Goal: Task Accomplishment & Management: Use online tool/utility

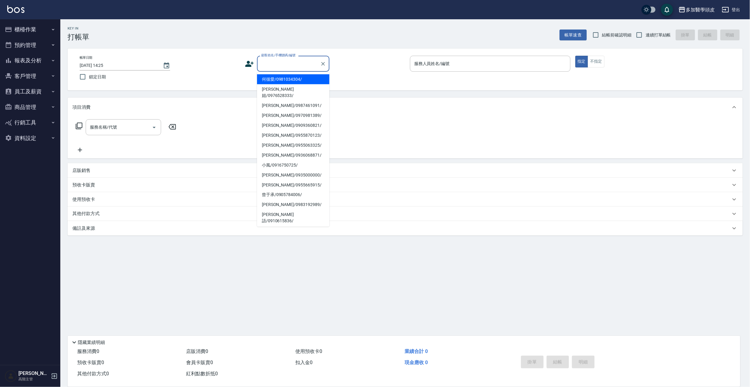
click at [314, 68] on input "顧客姓名/手機號碼/編號" at bounding box center [289, 63] width 58 height 11
click at [277, 62] on input "顧客姓名/手機號碼/編號" at bounding box center [289, 63] width 58 height 11
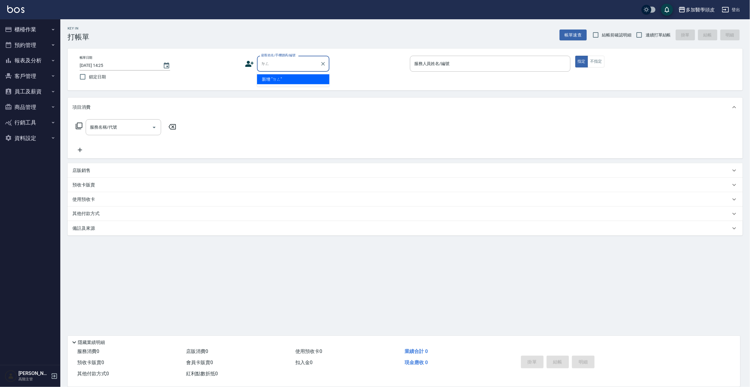
type input "等"
type input "ˋ"
click at [285, 81] on li "[PERSON_NAME]/0911237160/" at bounding box center [293, 79] width 72 height 10
type input "[PERSON_NAME]/0911237160/"
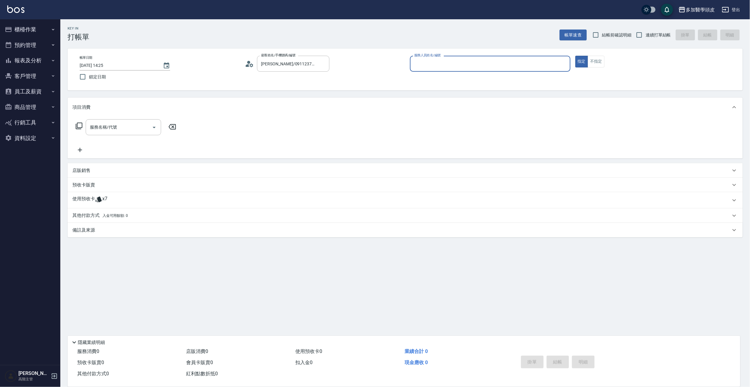
click at [460, 60] on input "服務人員姓名/編號" at bounding box center [489, 63] width 155 height 11
click at [447, 91] on div "張祖惠 (無代號)" at bounding box center [490, 89] width 160 height 10
type input "張祖惠(無代號)"
click at [106, 199] on span "x7" at bounding box center [104, 200] width 5 height 9
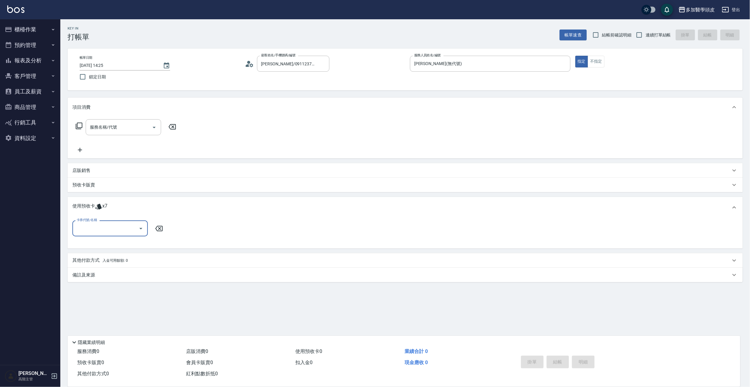
click at [143, 227] on icon "Open" at bounding box center [140, 228] width 7 height 7
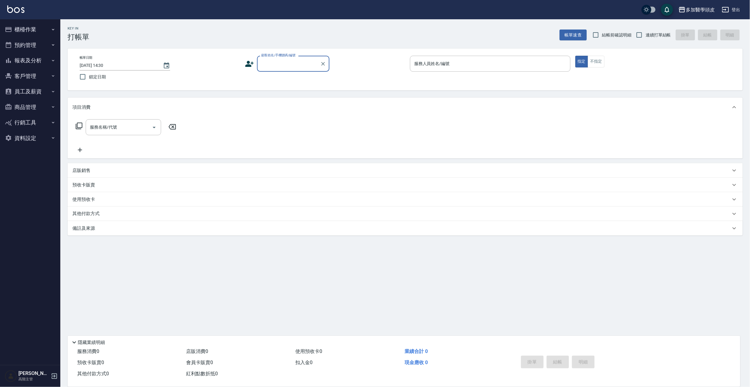
click at [289, 60] on input "顧客姓名/手機號碼/編號" at bounding box center [289, 63] width 58 height 11
click at [285, 80] on li "[PERSON_NAME]/0911237160/" at bounding box center [293, 79] width 72 height 10
type input "[PERSON_NAME]/0911237160/"
click at [101, 199] on icon at bounding box center [98, 199] width 7 height 7
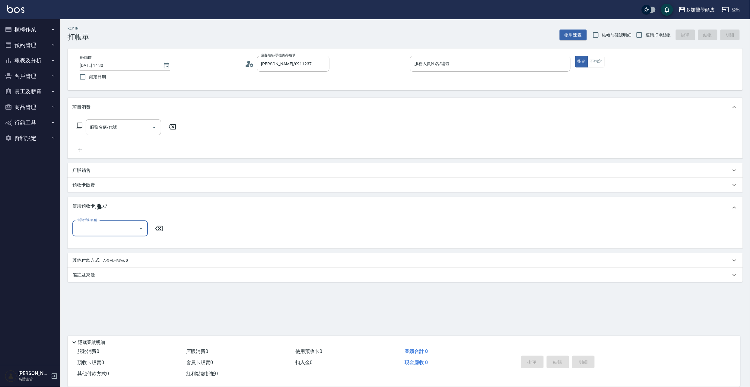
click at [142, 234] on div at bounding box center [140, 229] width 9 height 16
click at [140, 229] on icon "Open" at bounding box center [140, 228] width 7 height 7
